Goal: Find contact information: Find contact information

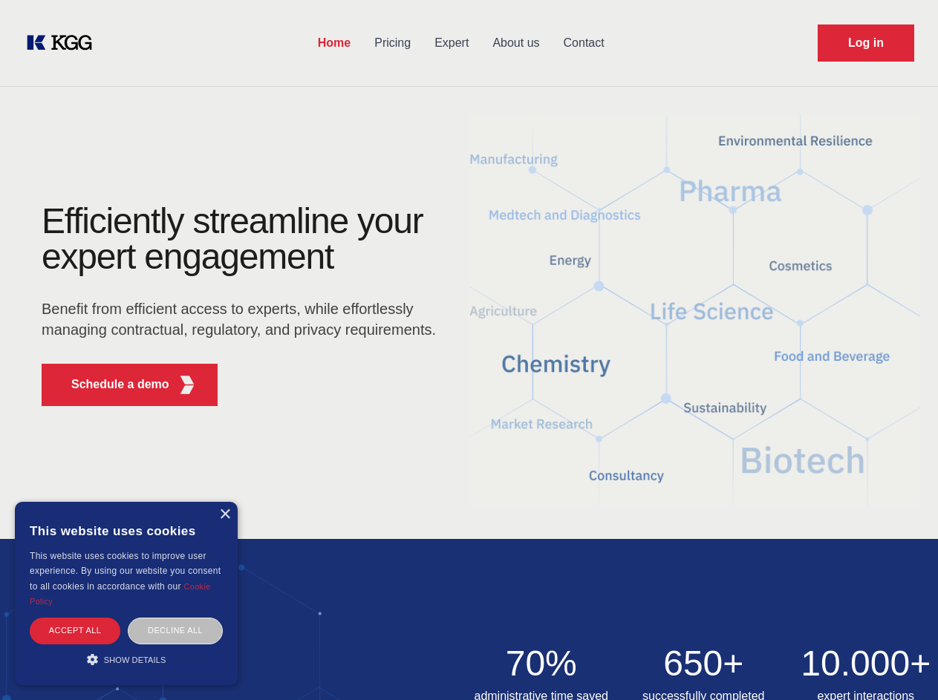
click at [469, 350] on div "Efficiently streamline your expert engagement Benefit from efficient access to …" at bounding box center [244, 310] width 452 height 215
click at [111, 385] on p "Schedule a demo" at bounding box center [120, 385] width 98 height 18
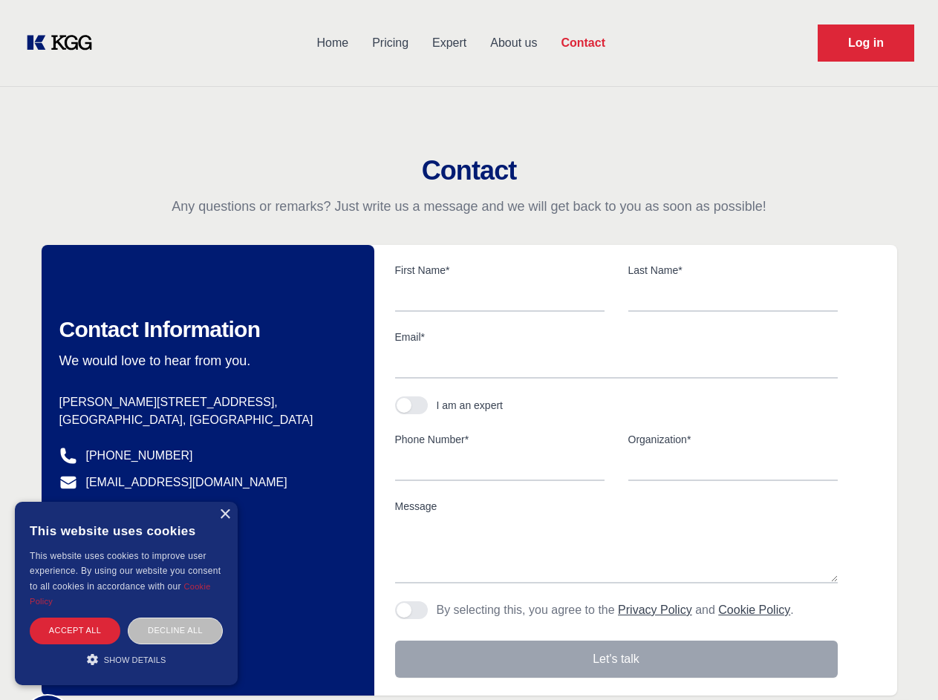
click at [224, 515] on div "× This website uses cookies This website uses cookies to improve user experienc…" at bounding box center [126, 593] width 223 height 183
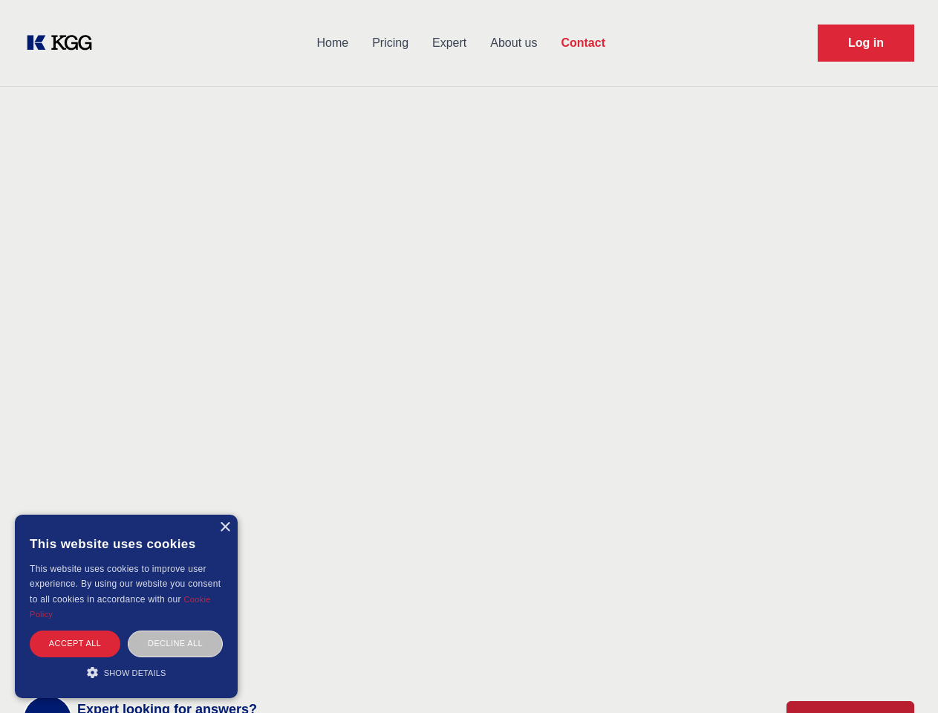
click at [75, 631] on div "Accept all" at bounding box center [75, 644] width 91 height 26
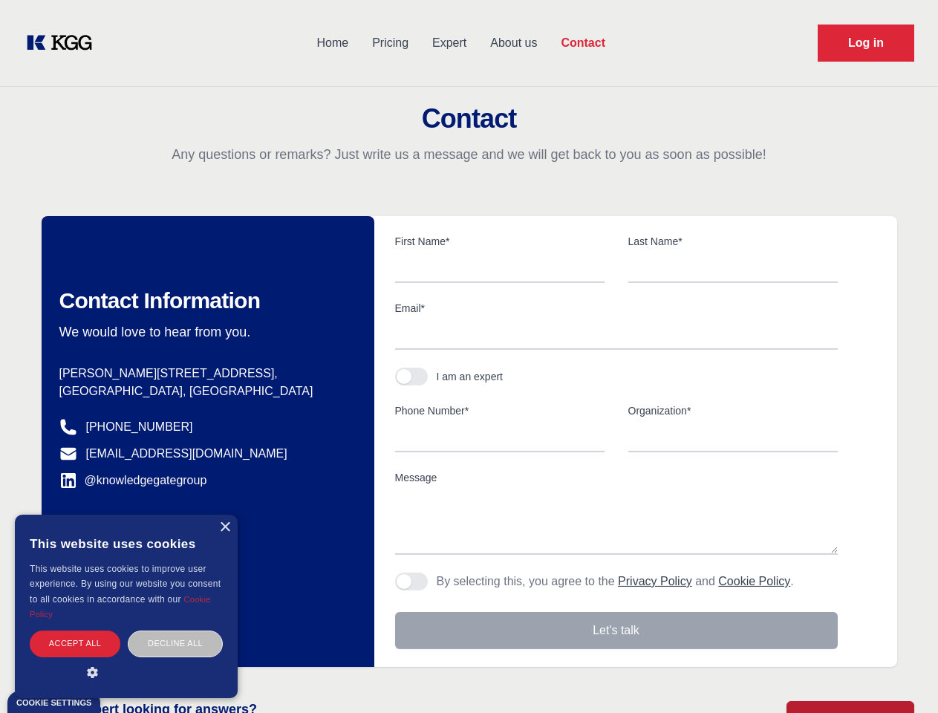
click at [175, 631] on body "Home Pricing Expert About us Contact Log in Contact Any questions or remarks? J…" at bounding box center [469, 653] width 938 height 1306
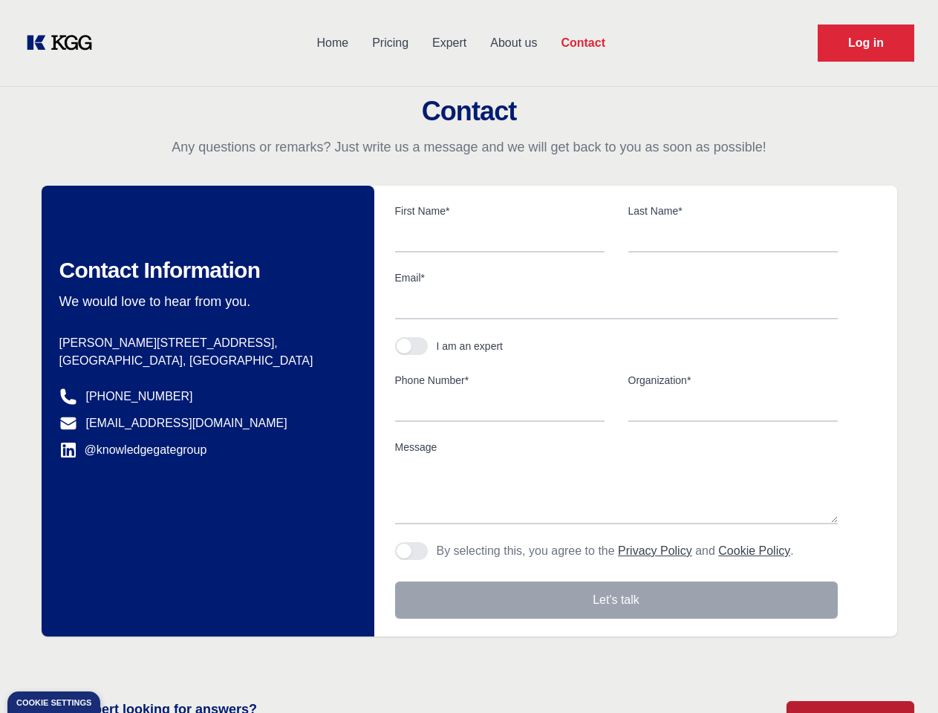
click at [126, 660] on main "Contact Any questions or remarks? Just write us a message and we will get back …" at bounding box center [469, 386] width 938 height 773
